Goal: Task Accomplishment & Management: Manage account settings

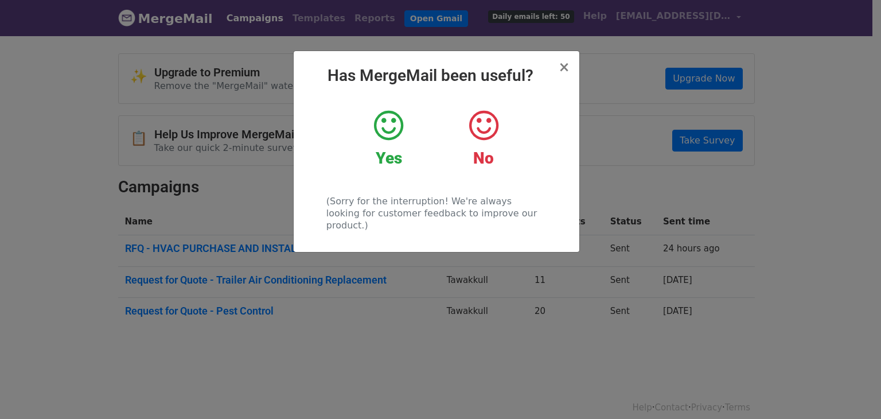
click at [382, 128] on icon at bounding box center [388, 125] width 29 height 34
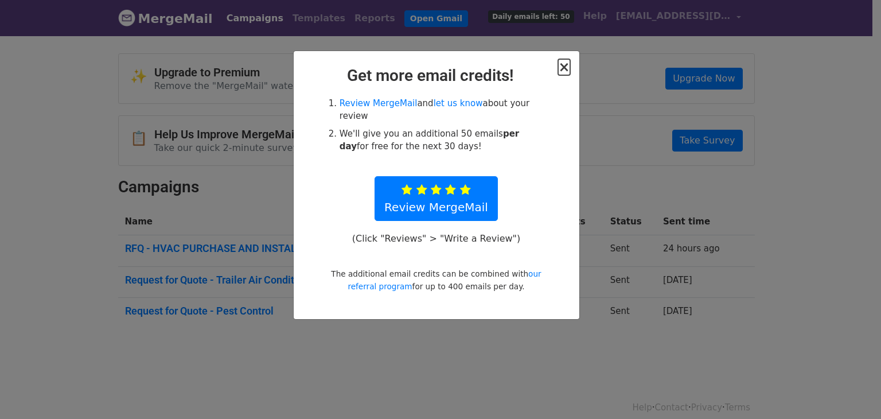
click at [567, 65] on span "×" at bounding box center [563, 67] width 11 height 16
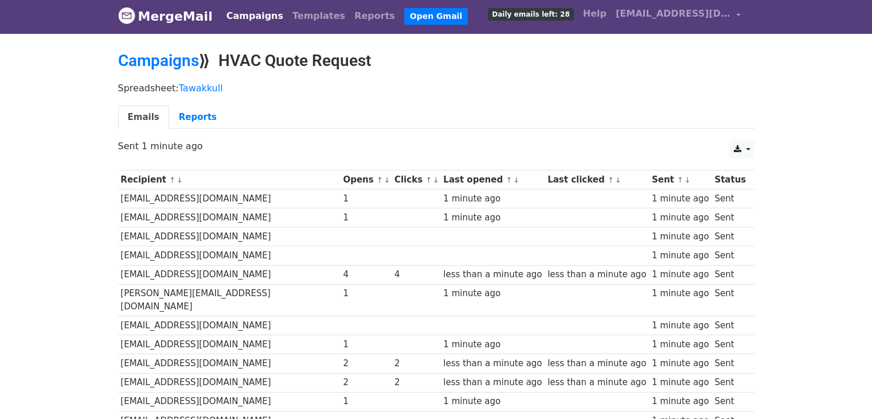
scroll to position [2, 0]
